Goal: Task Accomplishment & Management: Manage account settings

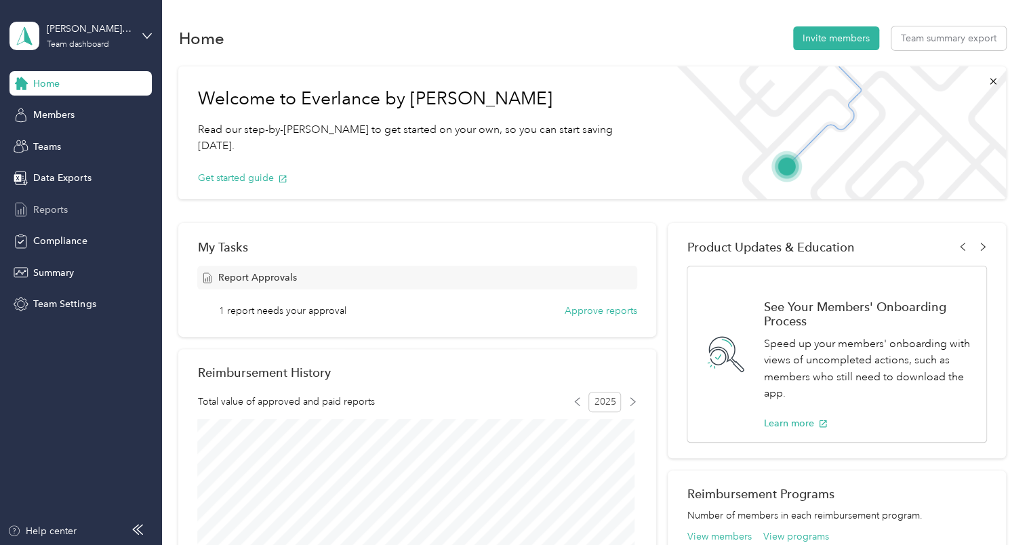
click at [41, 212] on span "Reports" at bounding box center [50, 210] width 35 height 14
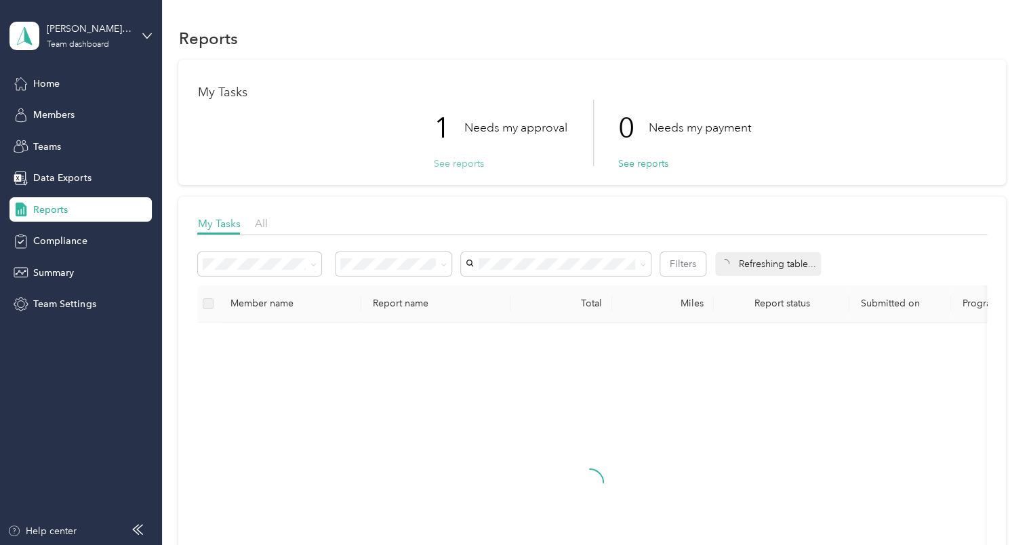
click at [440, 162] on button "See reports" at bounding box center [458, 164] width 50 height 14
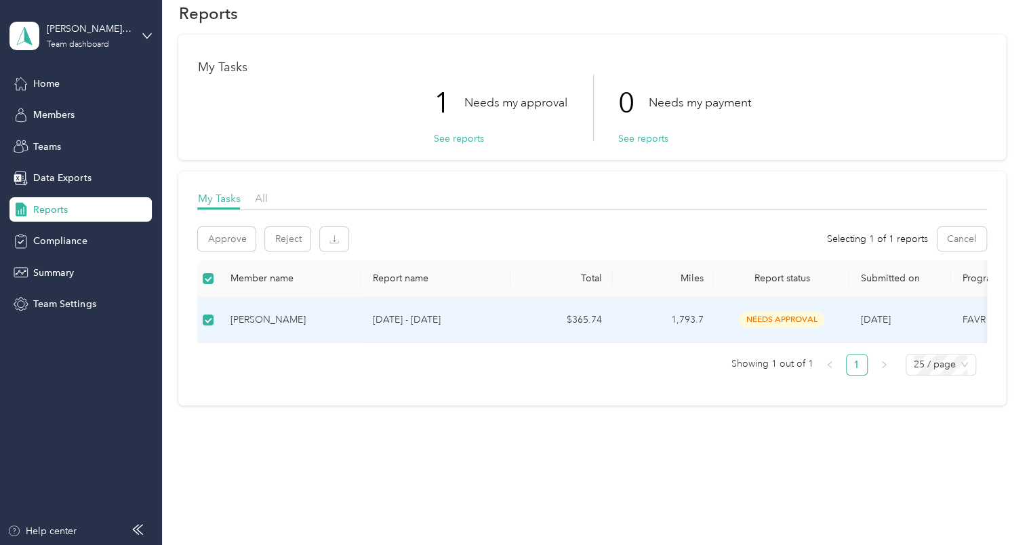
scroll to position [31, 0]
click at [233, 233] on button "Approve" at bounding box center [227, 239] width 58 height 24
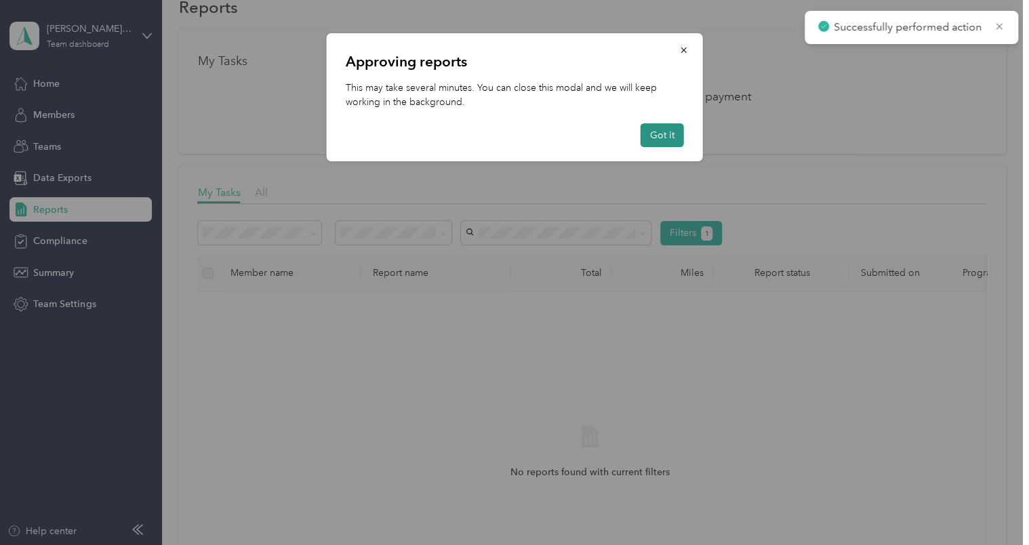
click at [654, 127] on button "Got it" at bounding box center [662, 135] width 43 height 24
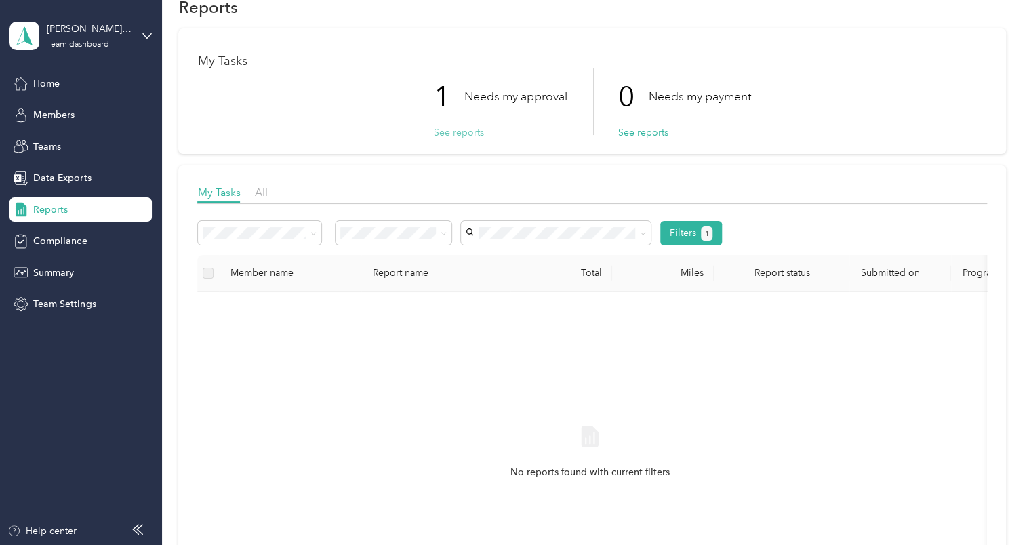
click at [441, 131] on button "See reports" at bounding box center [458, 132] width 50 height 14
click at [436, 132] on button "See reports" at bounding box center [458, 132] width 50 height 14
click at [53, 209] on span "Reports" at bounding box center [50, 210] width 35 height 14
